Goal: Task Accomplishment & Management: Manage account settings

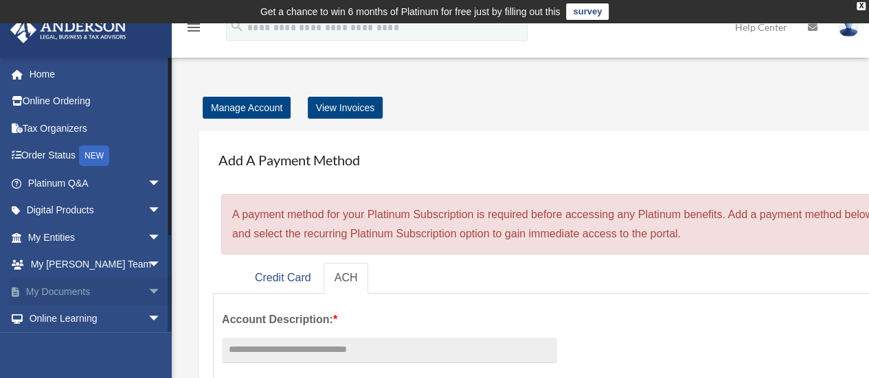
click at [84, 297] on link "My Documents arrow_drop_down" at bounding box center [96, 291] width 172 height 27
click at [148, 292] on span "arrow_drop_down" at bounding box center [161, 292] width 27 height 28
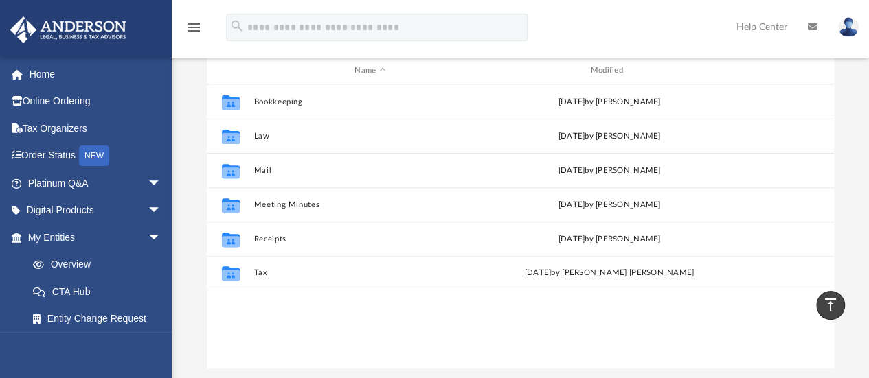
scroll to position [168, 0]
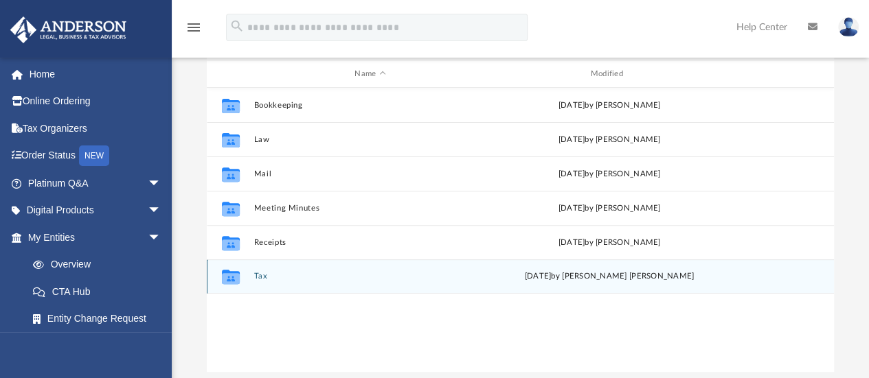
click at [256, 274] on button "Tax" at bounding box center [369, 277] width 233 height 9
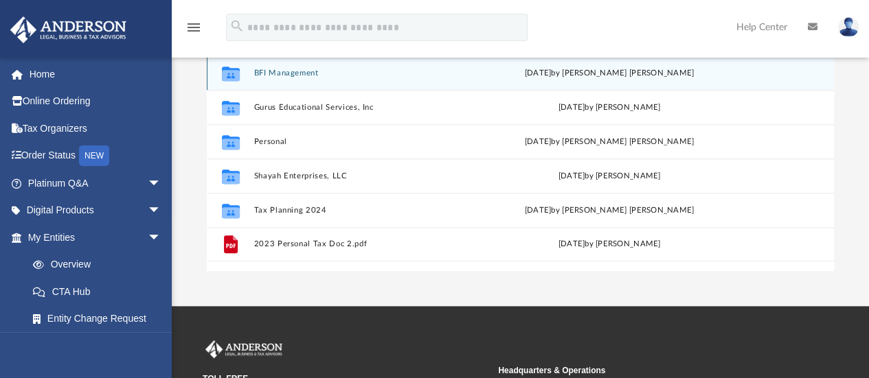
scroll to position [254, 0]
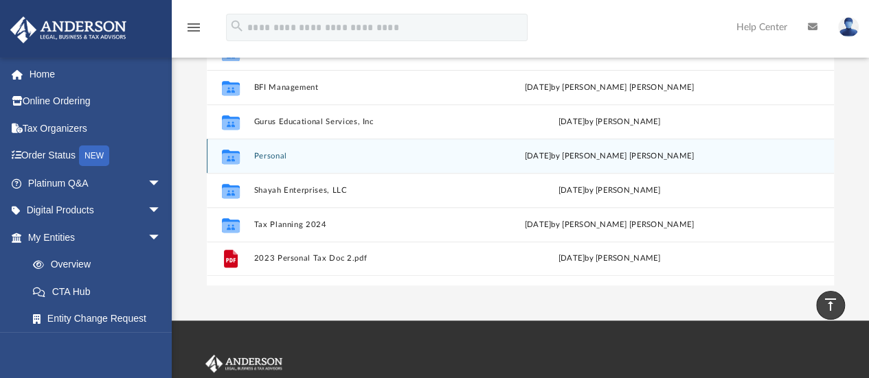
click at [269, 156] on button "Personal" at bounding box center [369, 156] width 233 height 9
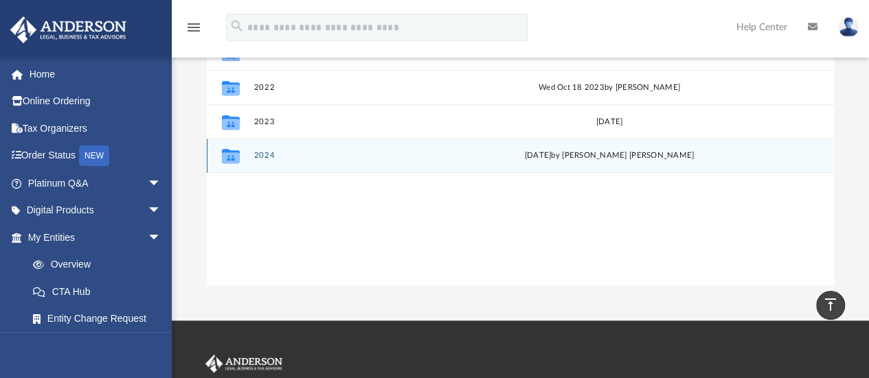
click at [266, 156] on button "2024" at bounding box center [369, 156] width 233 height 9
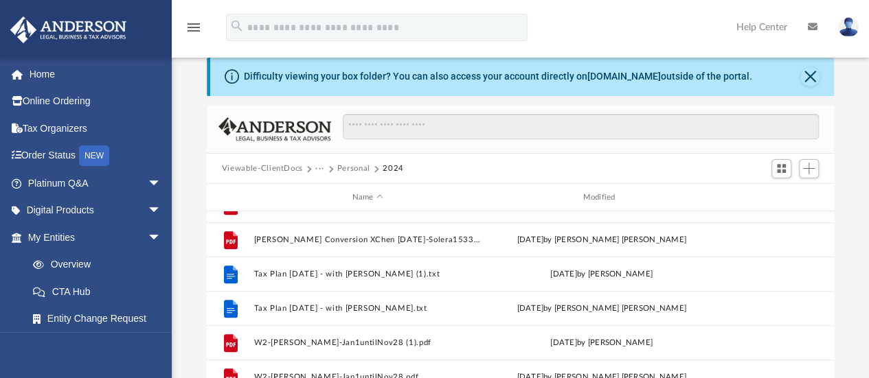
scroll to position [43, 0]
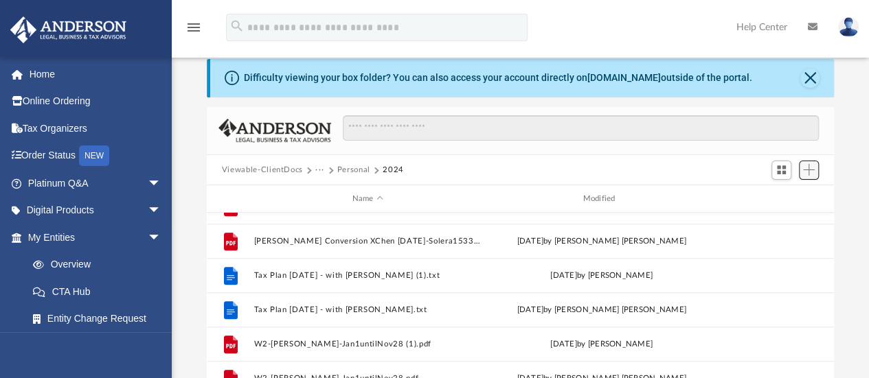
click at [810, 170] on span "Add" at bounding box center [809, 170] width 12 height 12
click at [776, 198] on li "Upload" at bounding box center [789, 197] width 44 height 14
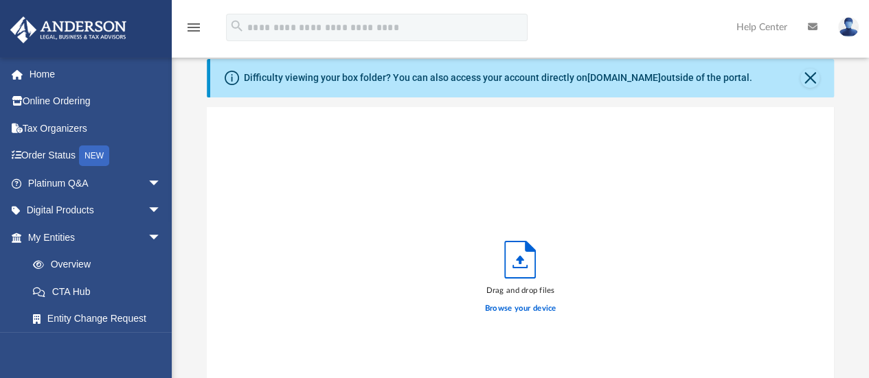
scroll to position [338, 617]
click at [525, 308] on label "Browse your device" at bounding box center [520, 309] width 71 height 12
click at [0, 0] on input "Browse your device" at bounding box center [0, 0] width 0 height 0
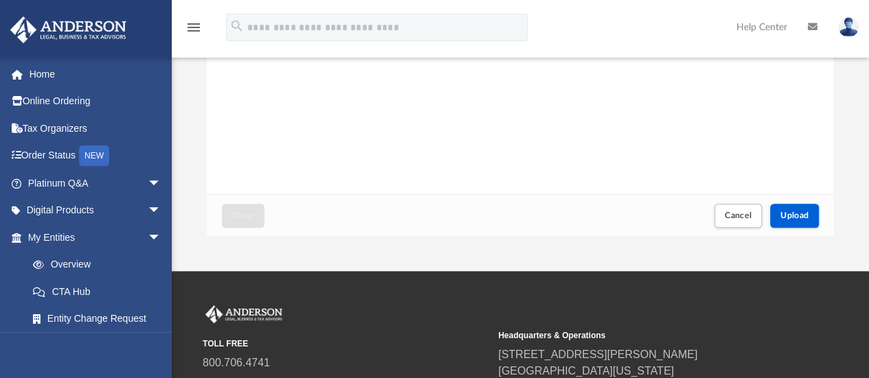
scroll to position [304, 0]
click at [791, 214] on span "Upload" at bounding box center [794, 215] width 29 height 8
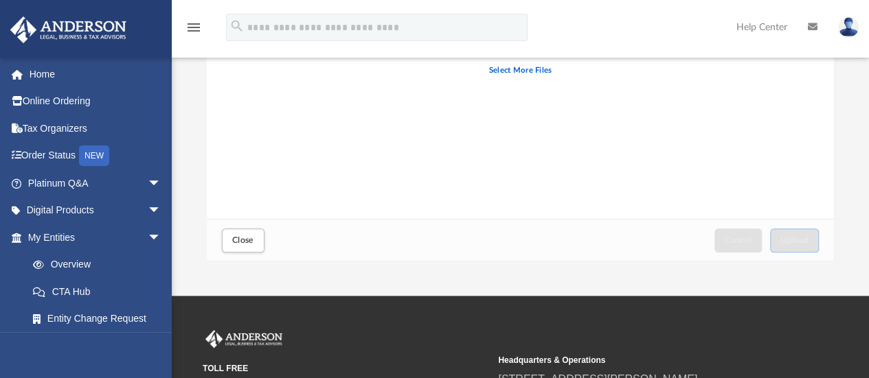
scroll to position [280, 0]
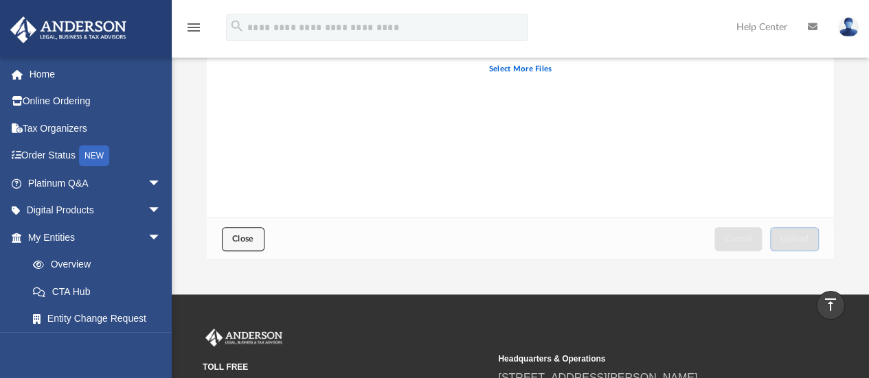
click at [244, 241] on span "Close" at bounding box center [243, 239] width 22 height 8
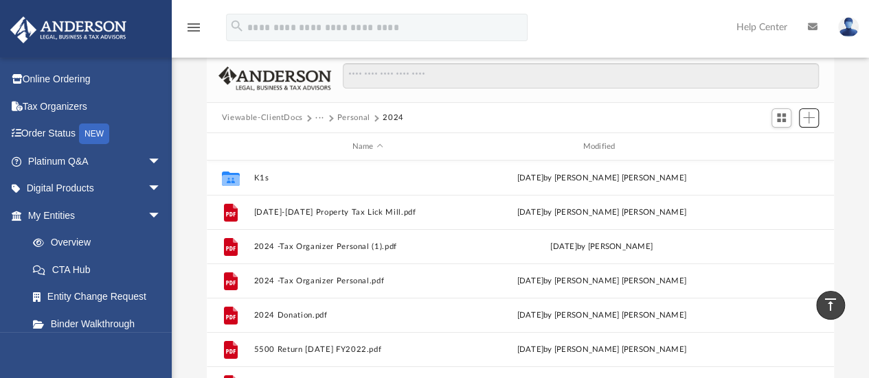
scroll to position [0, 0]
